Goal: Task Accomplishment & Management: Complete application form

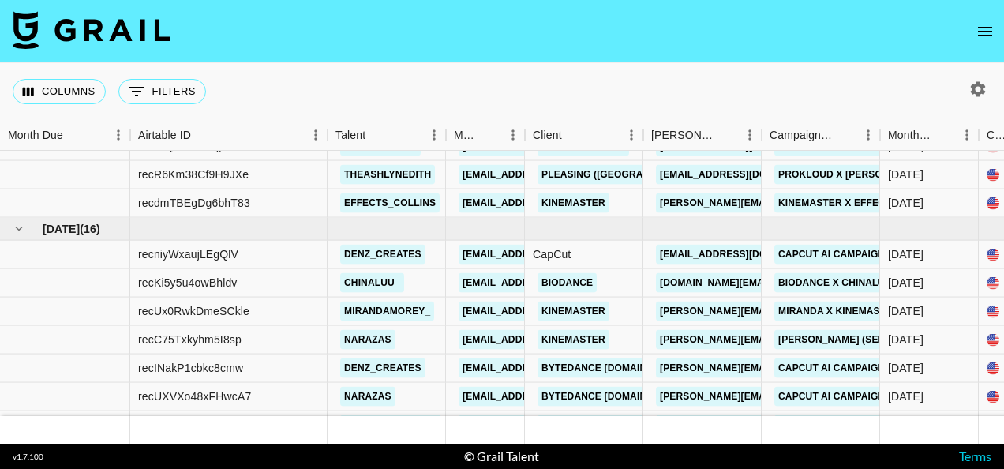
scroll to position [1087, 0]
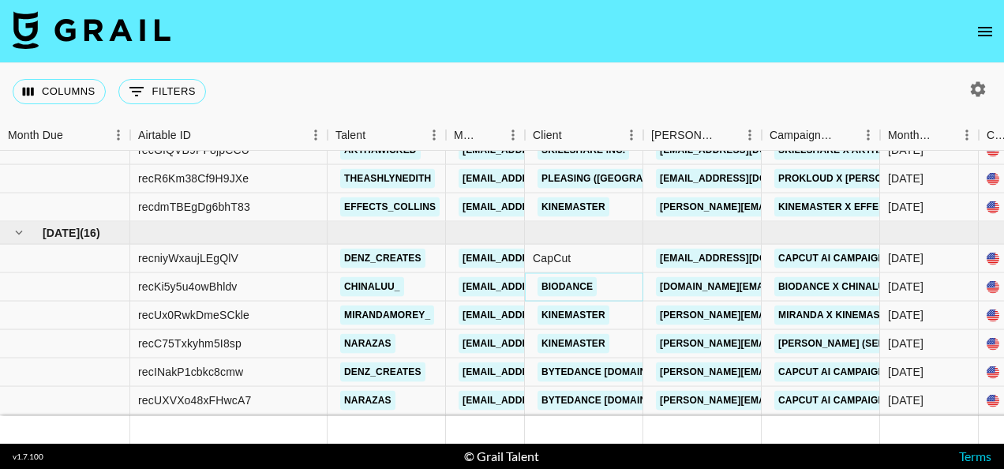
click at [565, 287] on link "Biodance" at bounding box center [567, 287] width 59 height 20
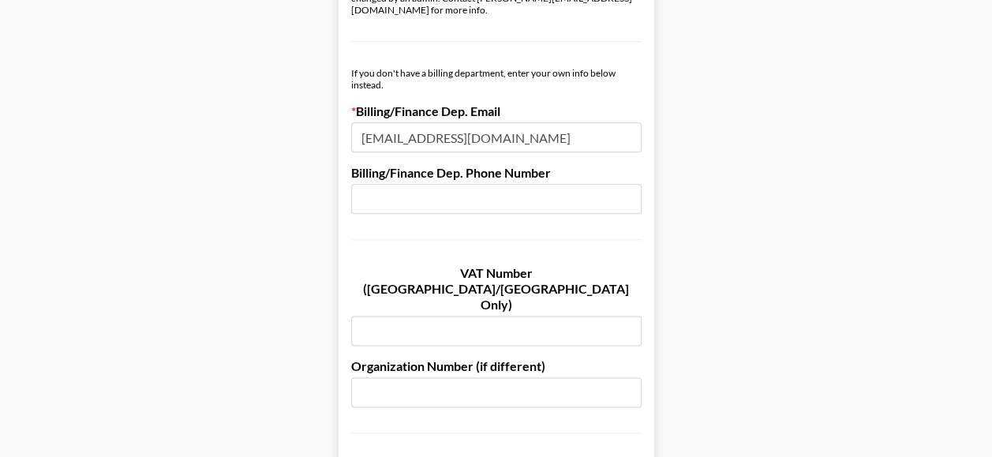
scroll to position [901, 0]
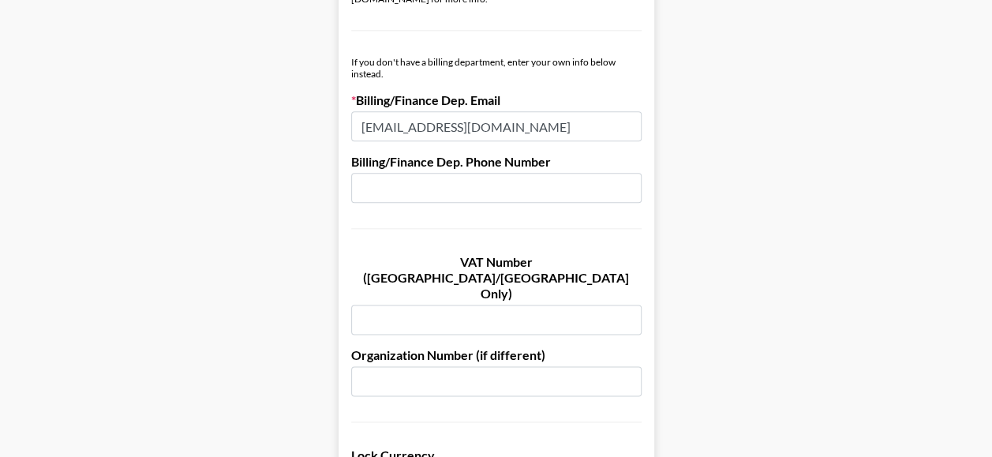
click at [548, 177] on input "text" at bounding box center [496, 188] width 291 height 30
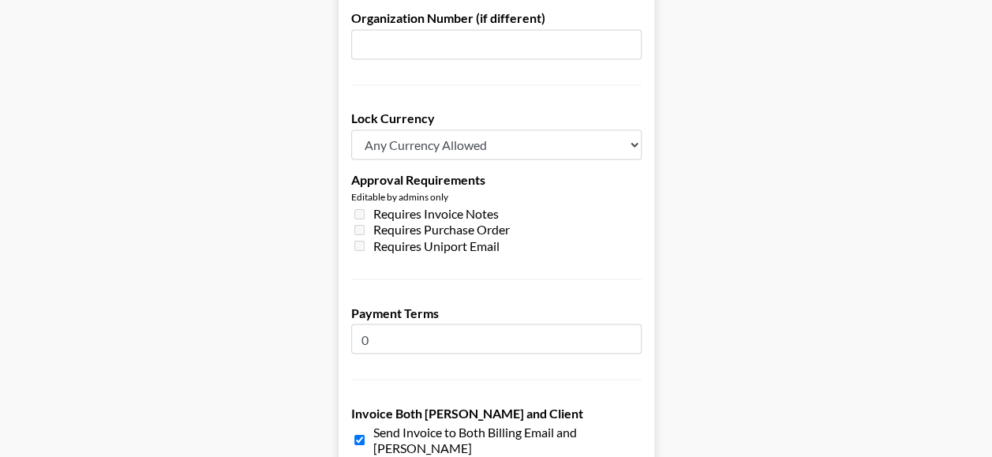
scroll to position [1247, 0]
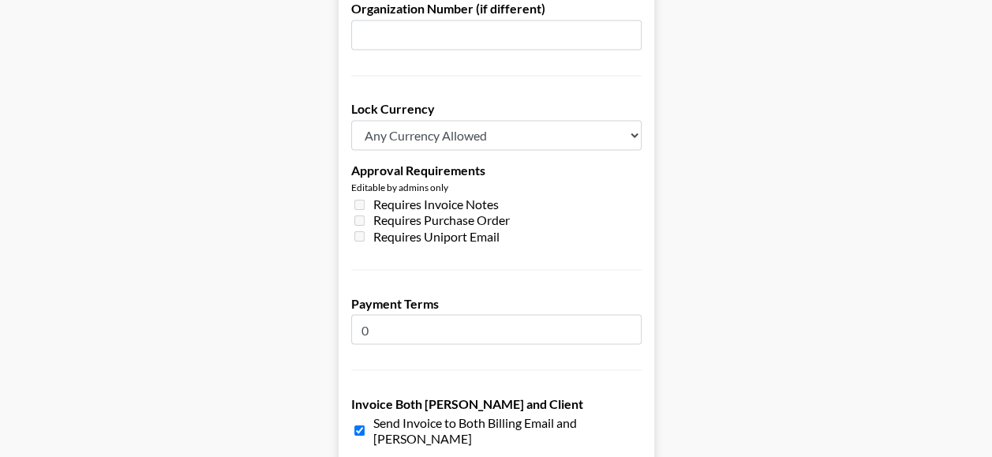
type input "[PHONE_NUMBER]"
click at [454, 314] on input "0" at bounding box center [496, 329] width 291 height 30
type input "30"
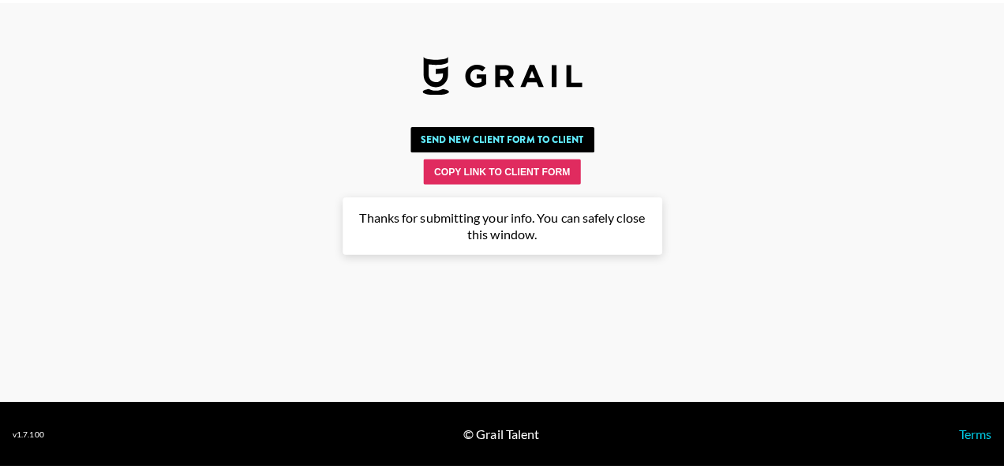
scroll to position [0, 0]
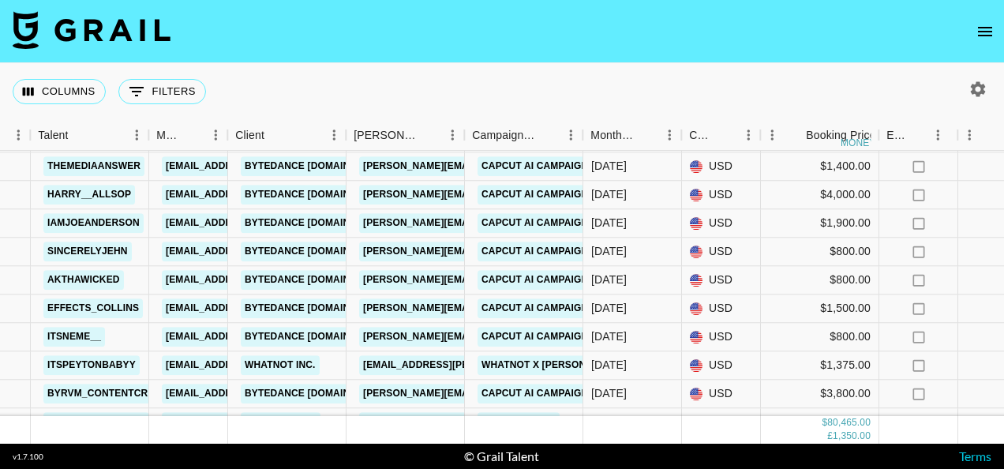
scroll to position [1381, 297]
